Goal: Obtain resource: Obtain resource

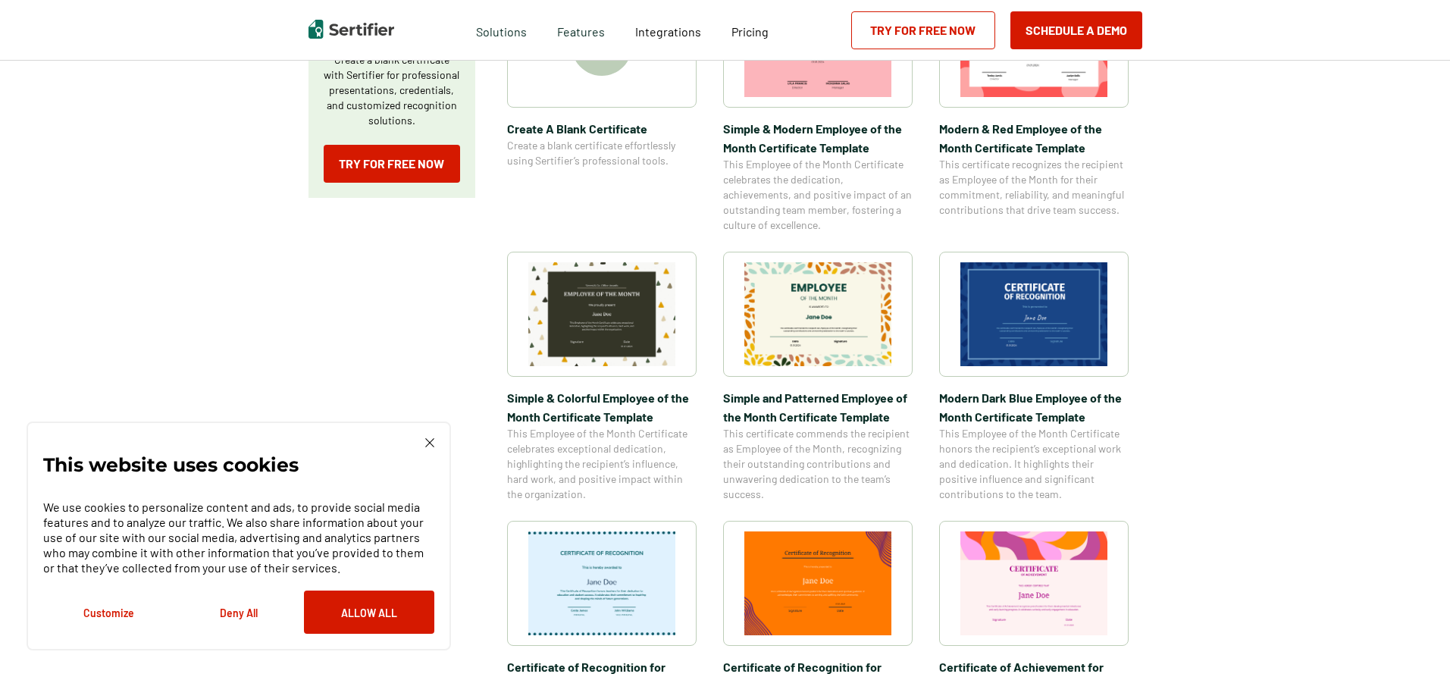
scroll to position [422, 0]
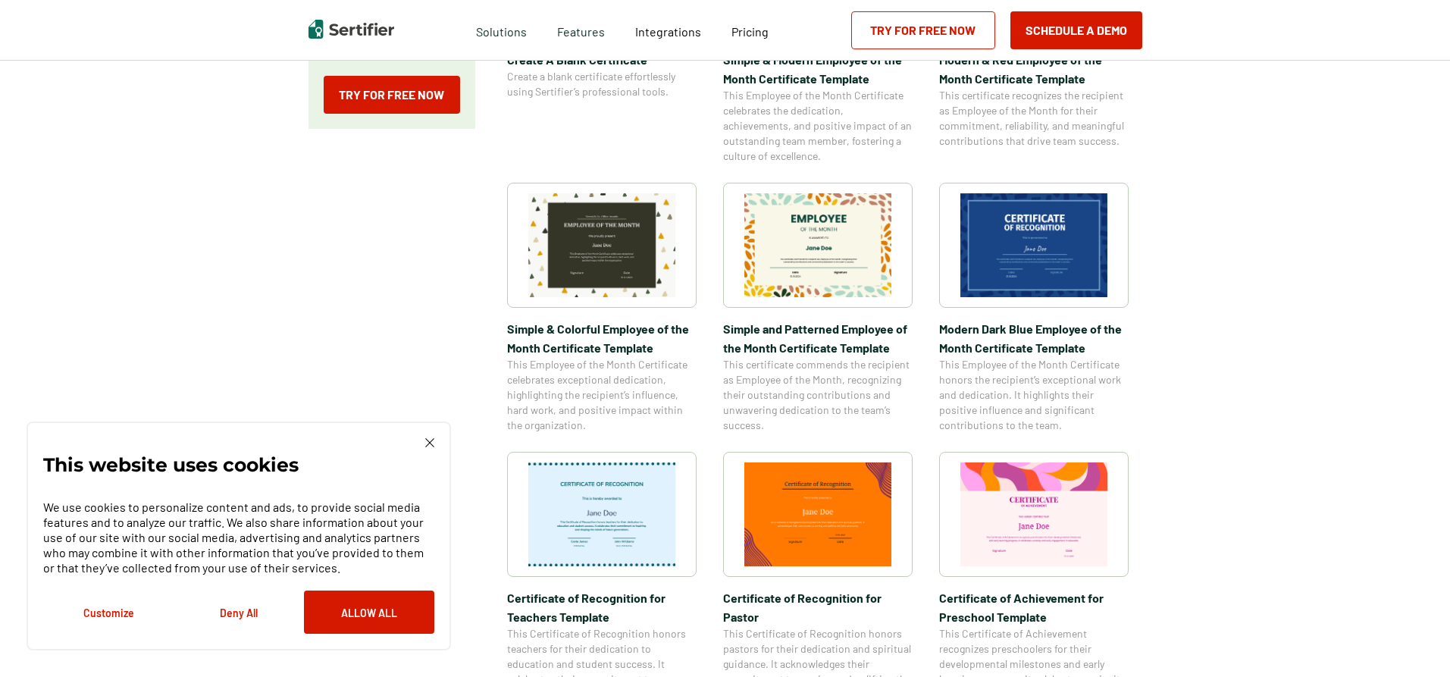
click at [1067, 265] on img at bounding box center [1033, 245] width 147 height 104
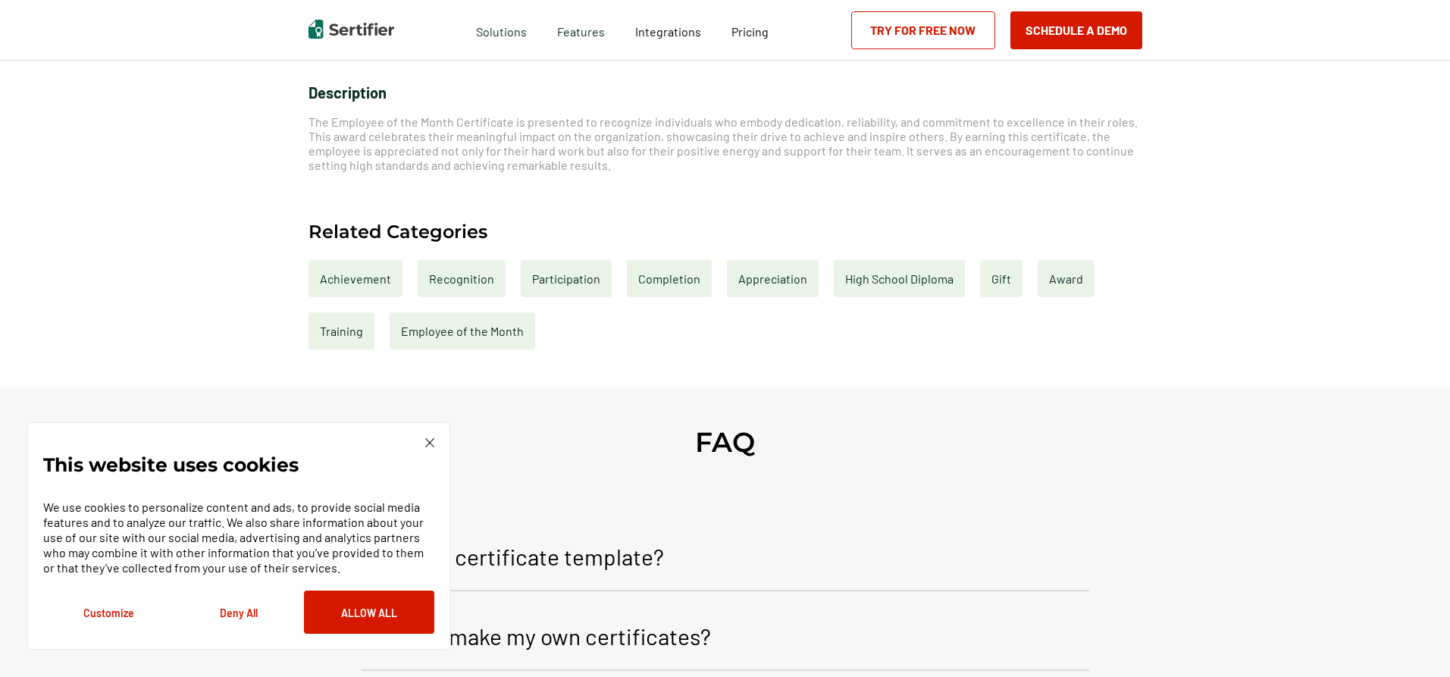
scroll to position [670, 0]
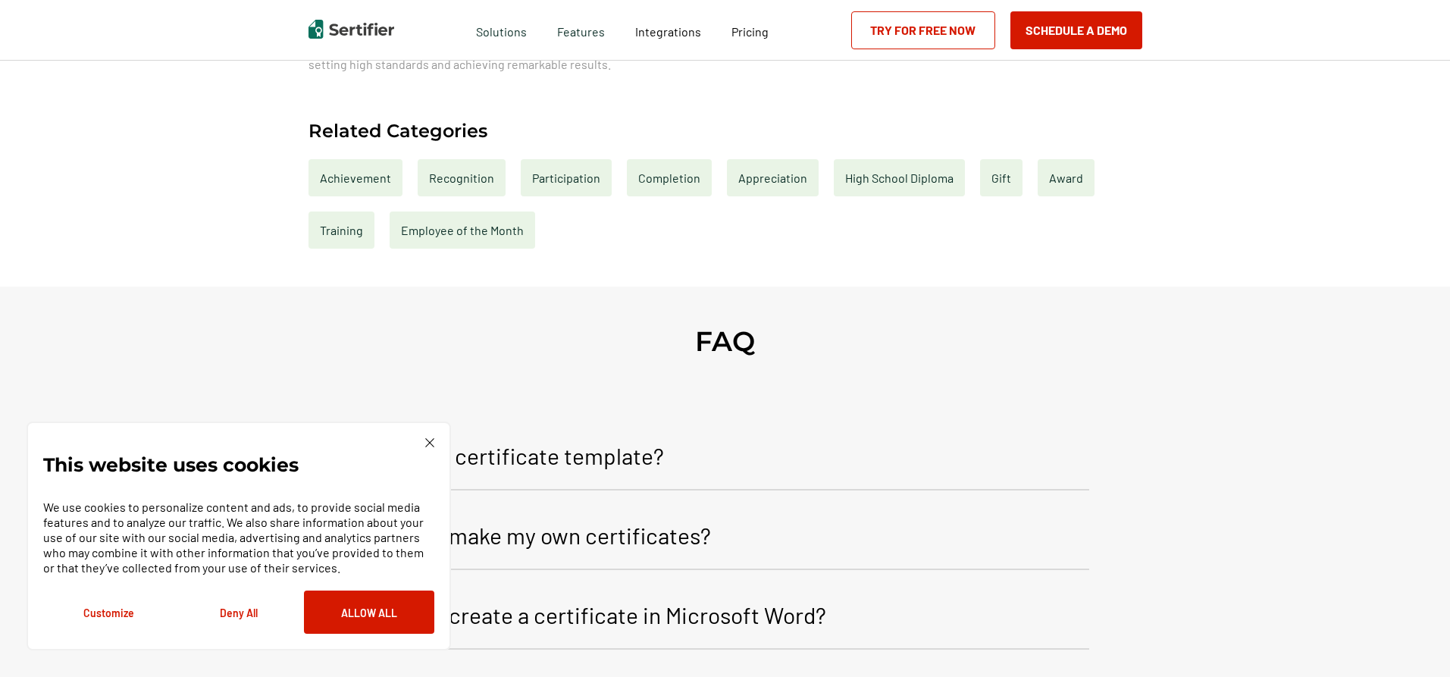
click at [370, 172] on div "Achievement" at bounding box center [356, 177] width 94 height 37
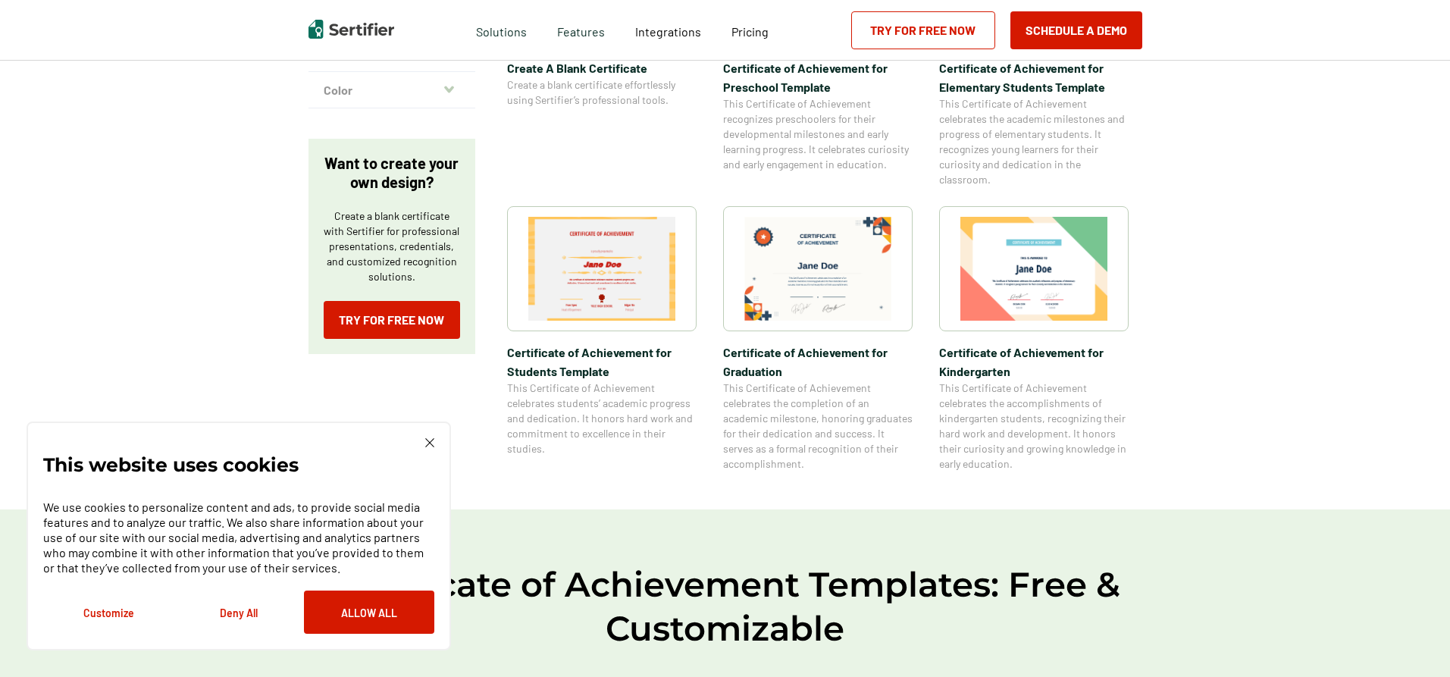
scroll to position [446, 0]
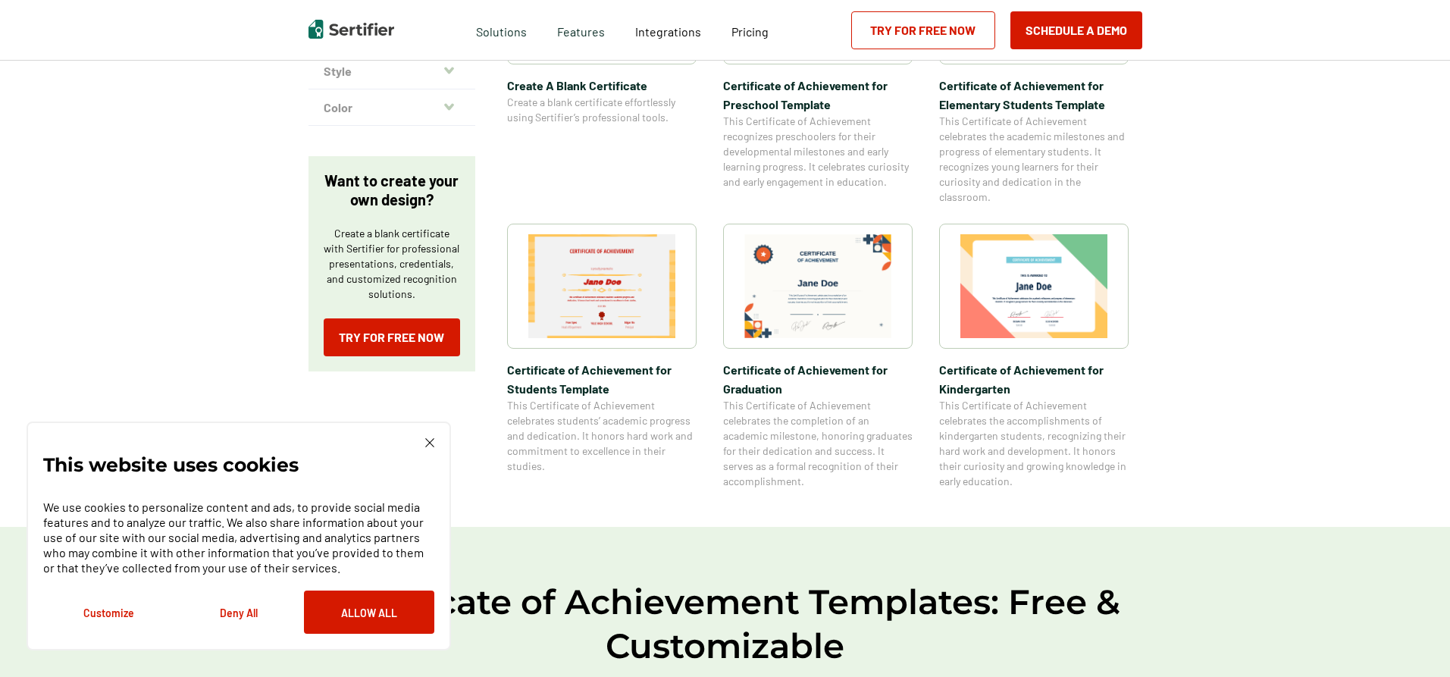
click at [1060, 267] on img at bounding box center [1033, 286] width 147 height 104
